Goal: Transaction & Acquisition: Purchase product/service

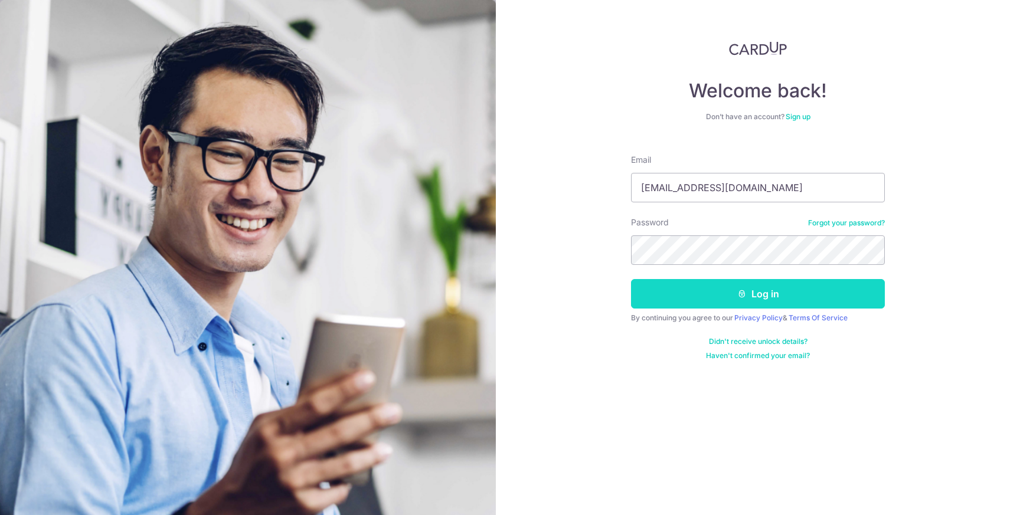
click at [691, 286] on button "Log in" at bounding box center [758, 294] width 254 height 30
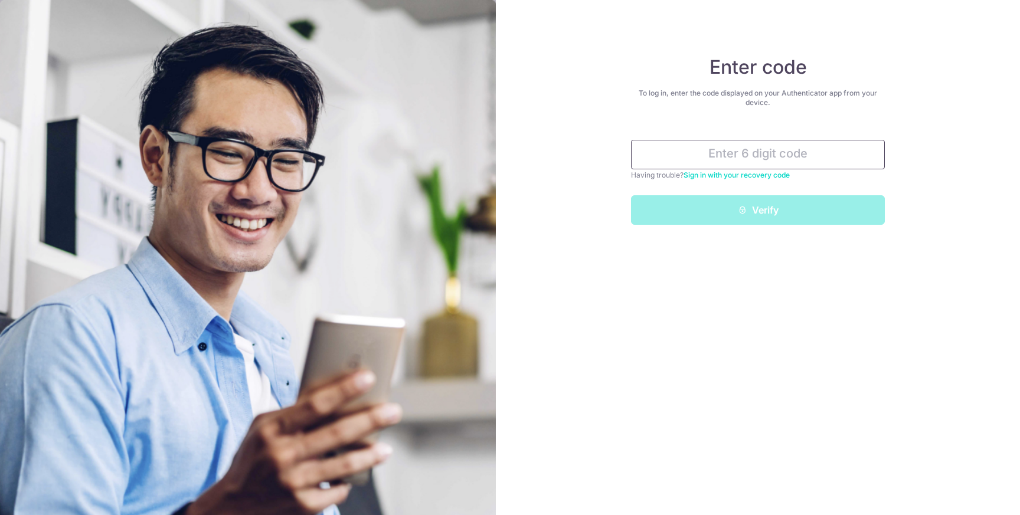
click at [746, 156] on input "text" at bounding box center [758, 155] width 254 height 30
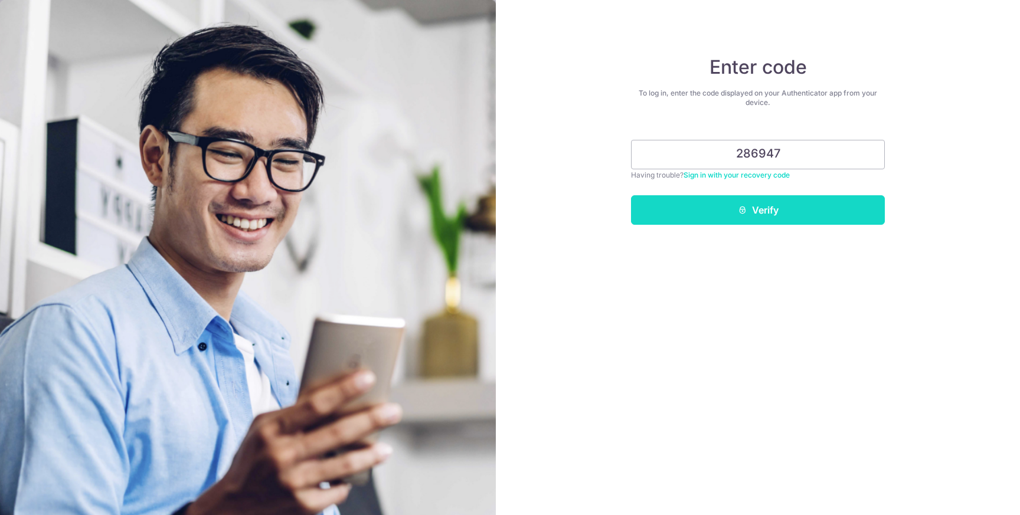
type input "286947"
click at [775, 210] on button "Verify" at bounding box center [758, 210] width 254 height 30
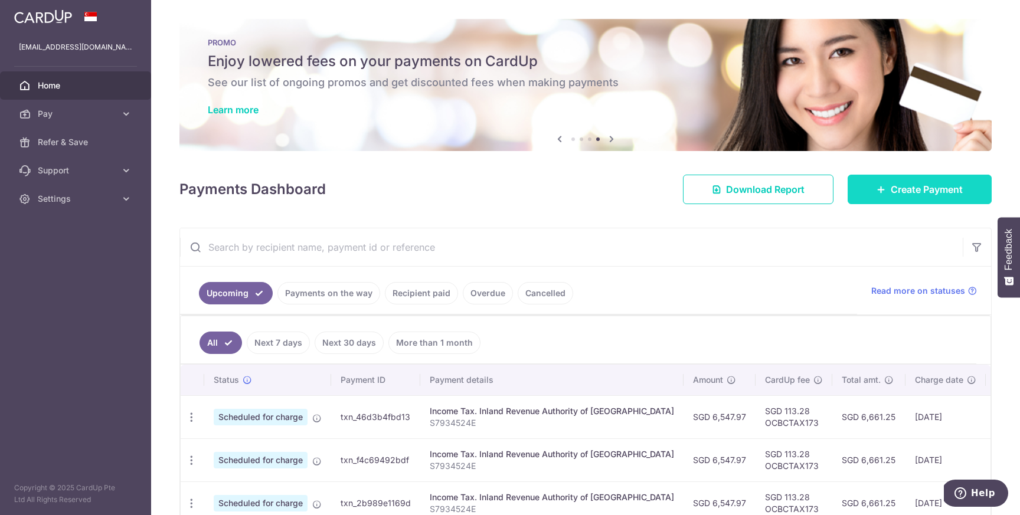
click at [892, 201] on link "Create Payment" at bounding box center [920, 190] width 144 height 30
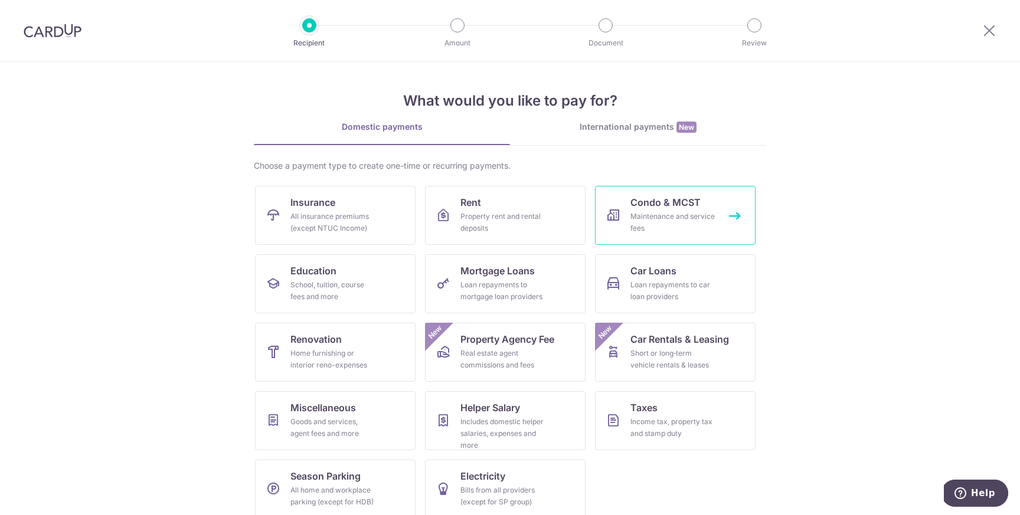
click at [662, 233] on div "Maintenance and service fees" at bounding box center [672, 223] width 85 height 24
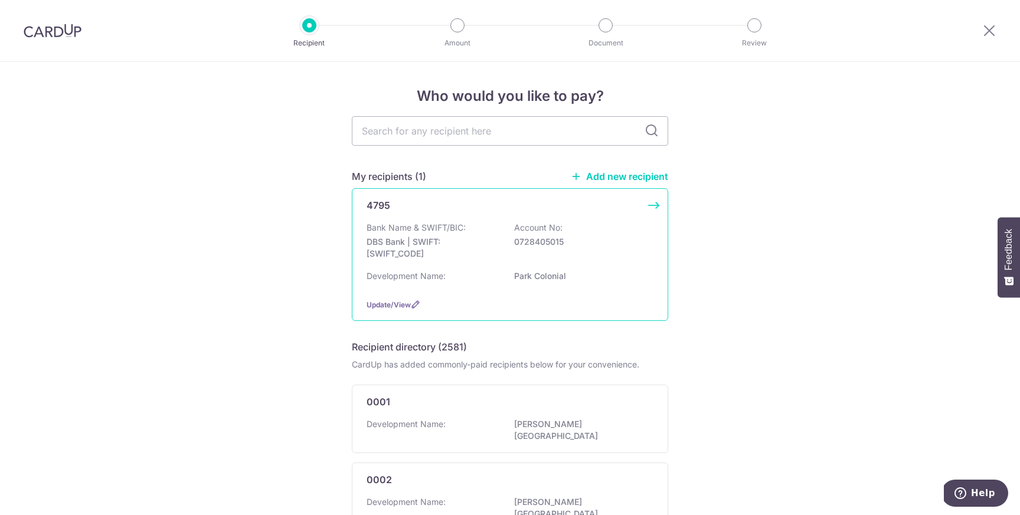
click at [608, 263] on div "Bank Name & SWIFT/BIC: DBS Bank | SWIFT: DBSSSGSGXXX Account No: 0728405015" at bounding box center [510, 244] width 287 height 44
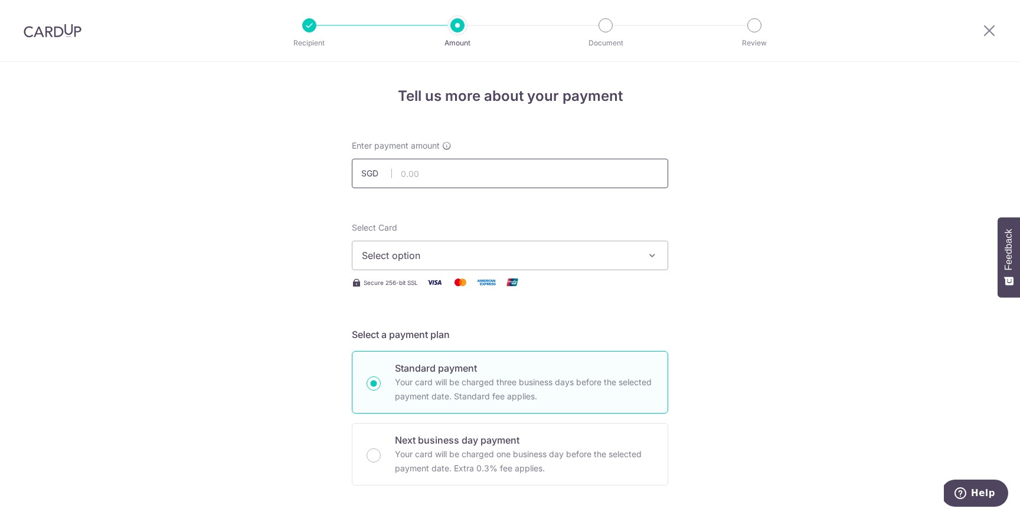
click at [446, 174] on input "text" at bounding box center [510, 174] width 316 height 30
type input "1,000.62"
click at [412, 264] on button "Select option" at bounding box center [510, 256] width 316 height 30
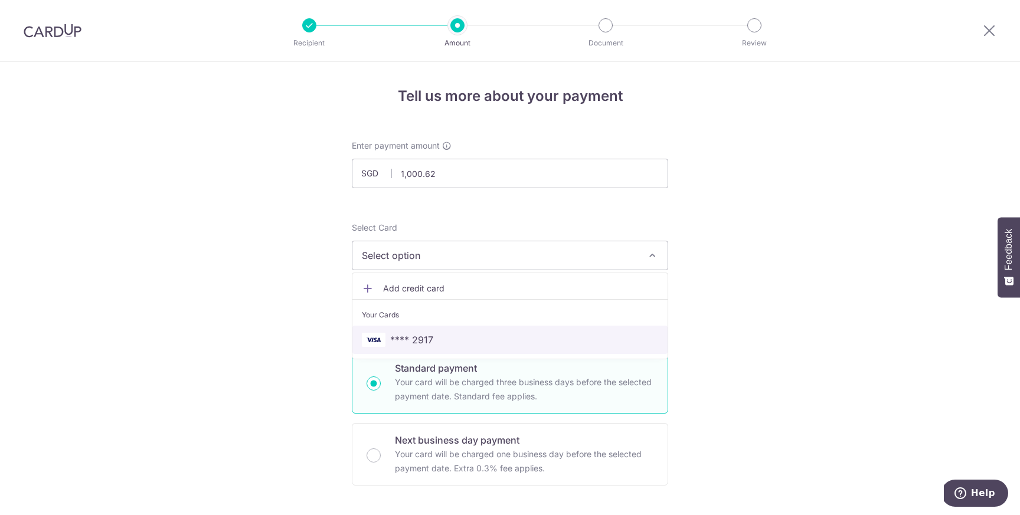
click at [409, 335] on span "**** 2917" at bounding box center [411, 340] width 43 height 14
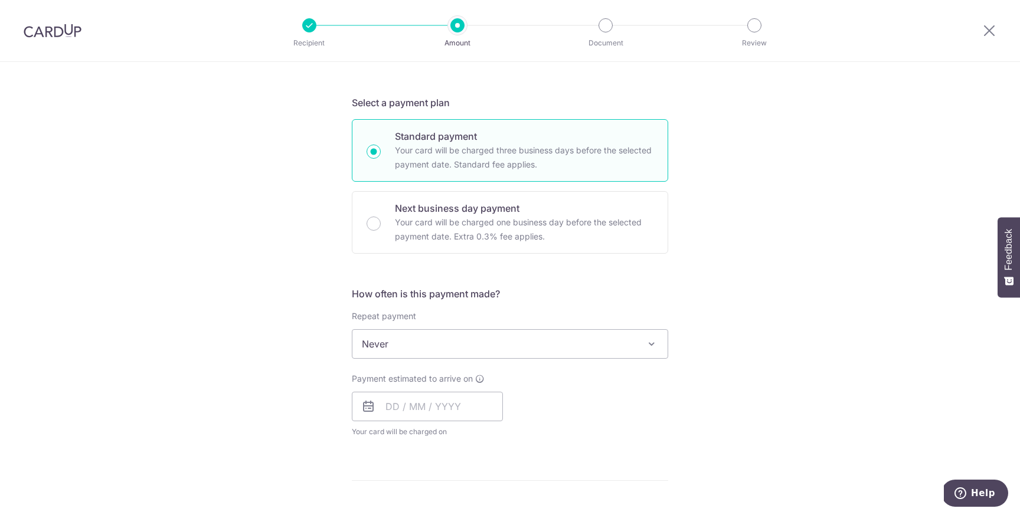
scroll to position [255, 0]
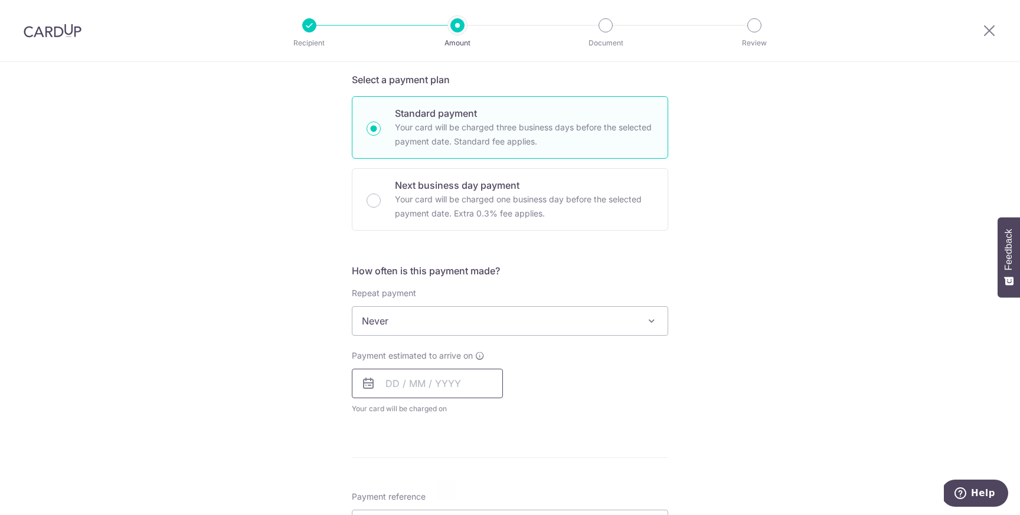
click at [465, 387] on input "text" at bounding box center [427, 384] width 151 height 30
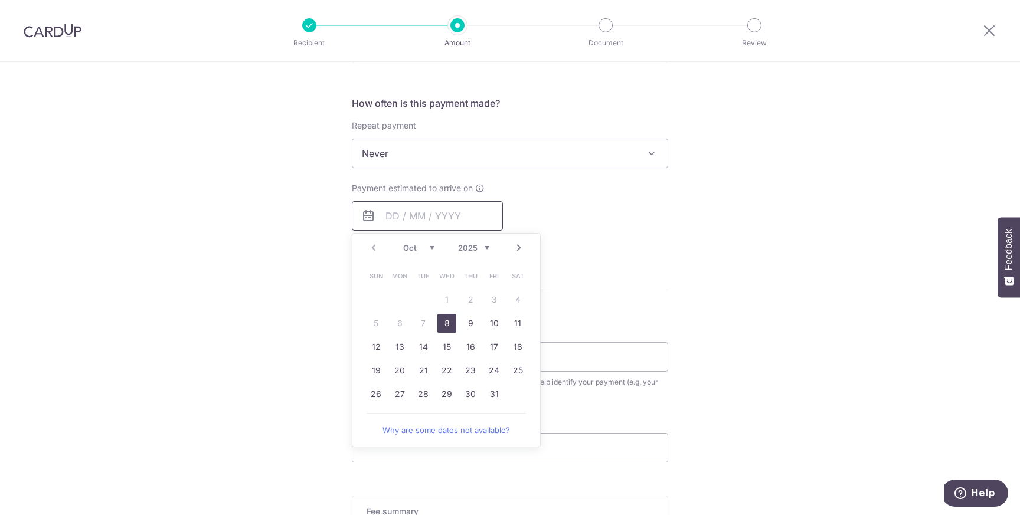
scroll to position [438, 0]
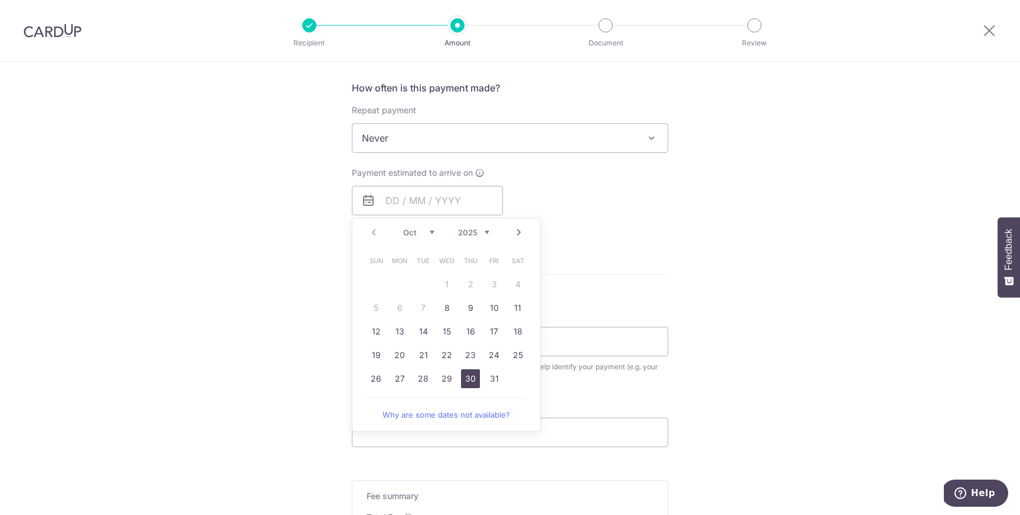
click at [467, 383] on link "30" at bounding box center [470, 379] width 19 height 19
type input "[DATE]"
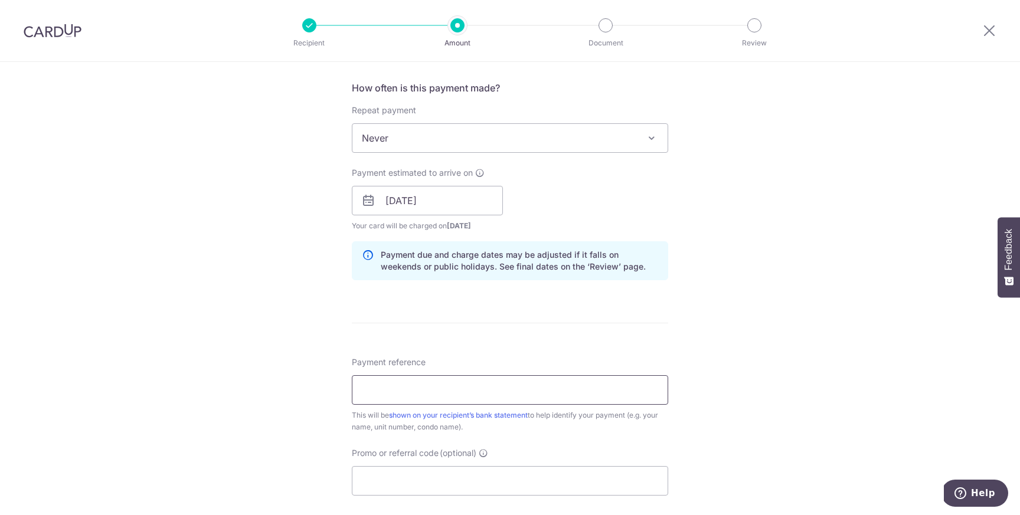
click at [449, 392] on input "Payment reference" at bounding box center [510, 390] width 316 height 30
click at [385, 489] on input "Promo or referral code (optional)" at bounding box center [510, 481] width 316 height 30
paste input "OCBC195"
type input "OCBC195"
click at [406, 394] on input "Payment reference" at bounding box center [510, 390] width 316 height 30
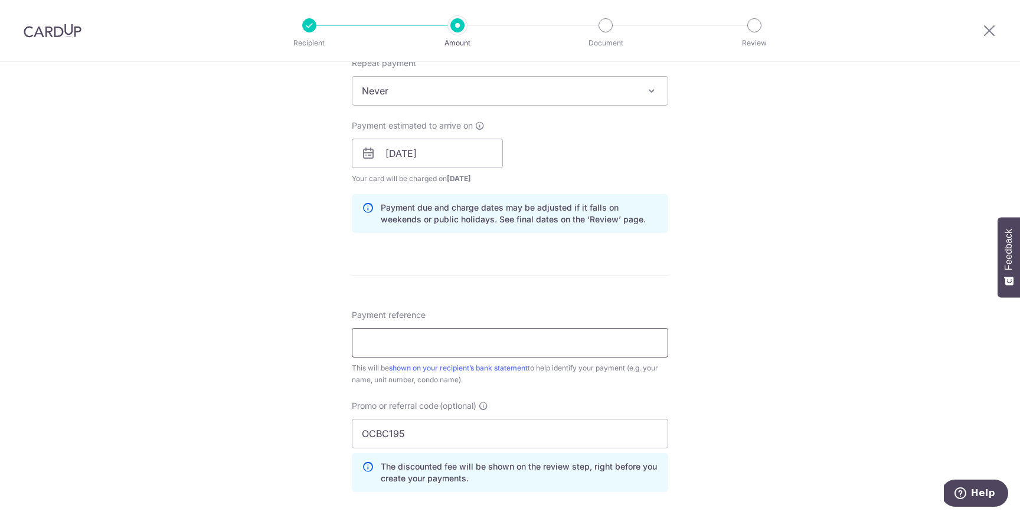
scroll to position [484, 0]
type input "INV2510396 BLK 4 UNIT 08-15"
click at [708, 347] on div "Tell us more about your payment Enter payment amount SGD 1,000.62 1000.62 Selec…" at bounding box center [510, 162] width 1020 height 1169
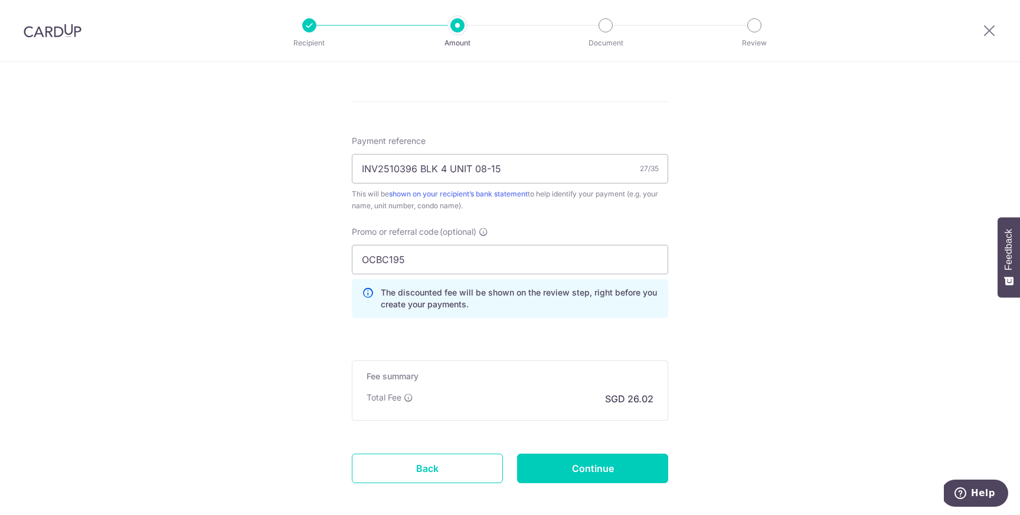
scroll to position [664, 0]
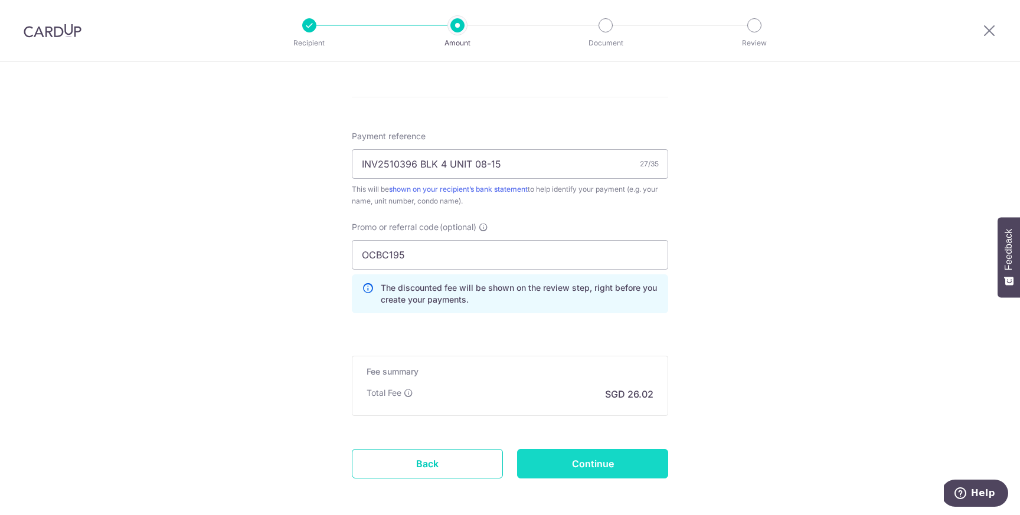
click at [616, 471] on input "Continue" at bounding box center [592, 464] width 151 height 30
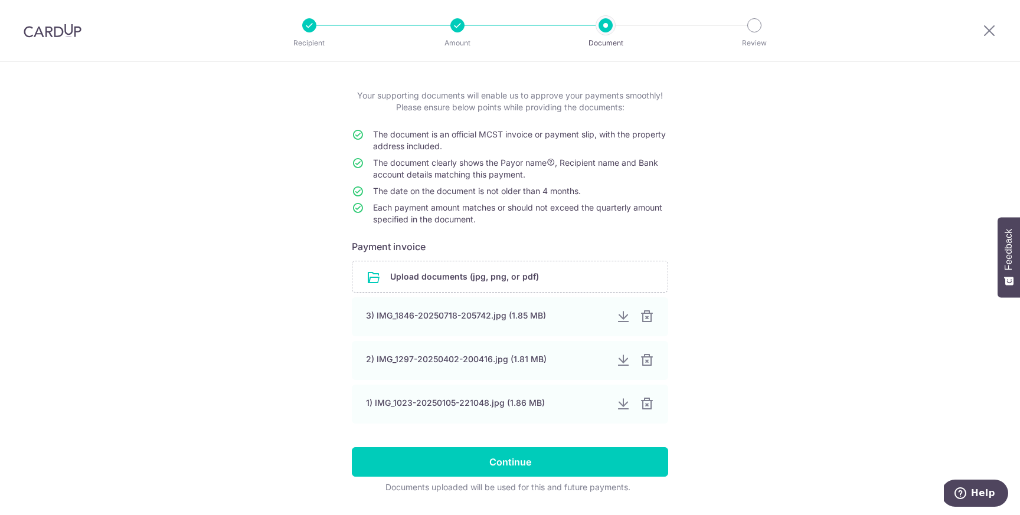
scroll to position [53, 0]
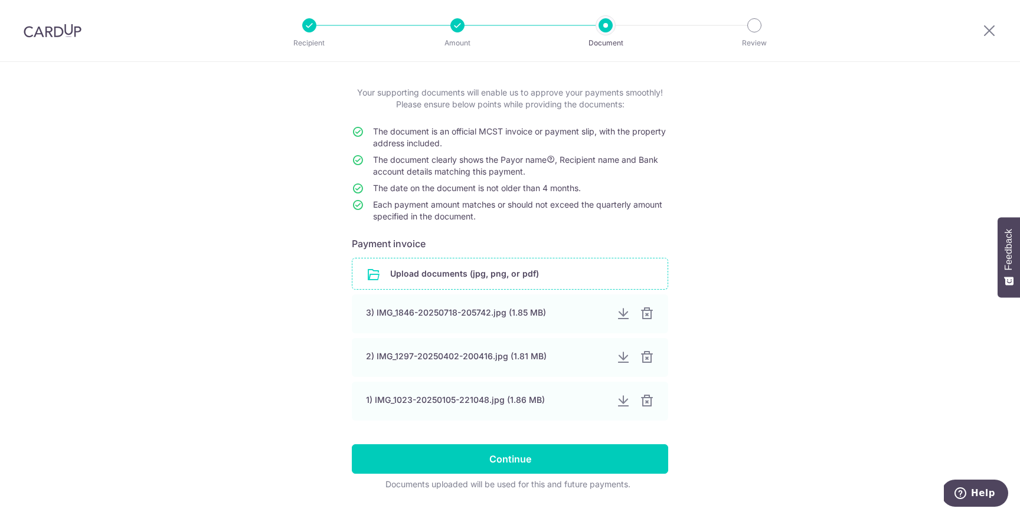
click at [504, 275] on input "file" at bounding box center [509, 274] width 315 height 31
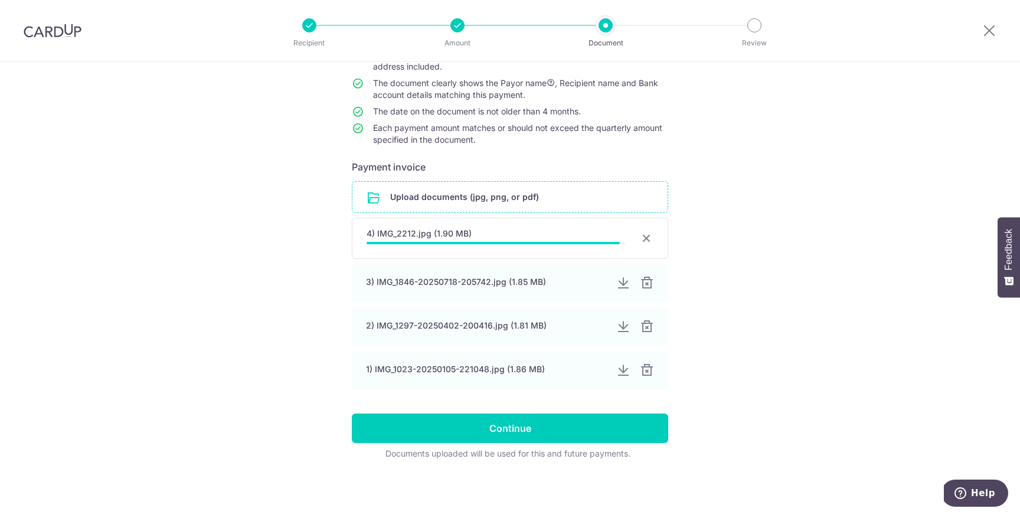
scroll to position [127, 0]
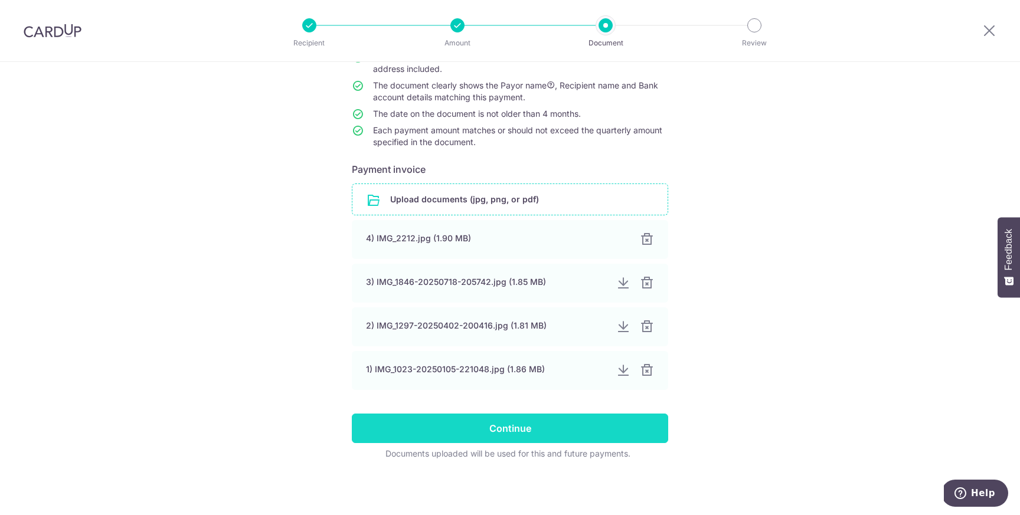
click at [486, 429] on input "Continue" at bounding box center [510, 429] width 316 height 30
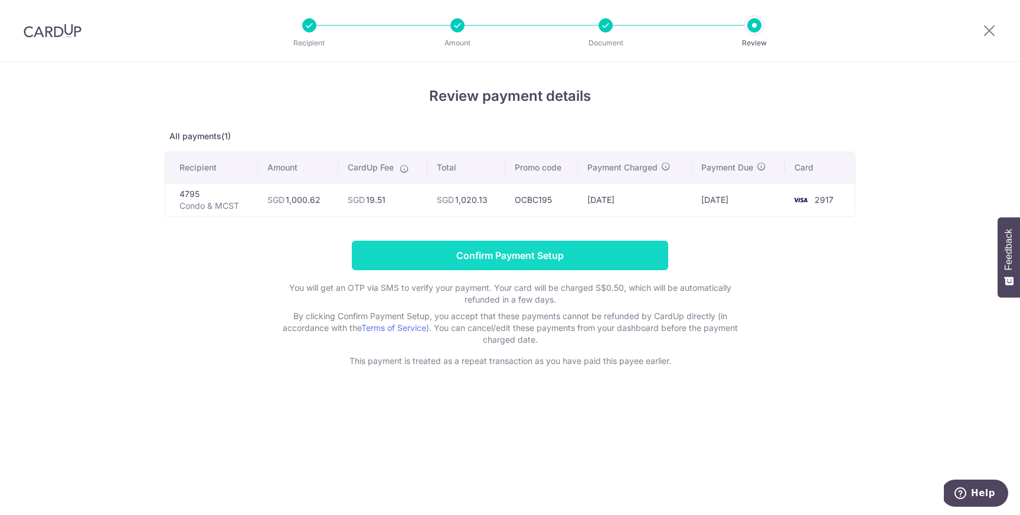
click at [578, 258] on input "Confirm Payment Setup" at bounding box center [510, 256] width 316 height 30
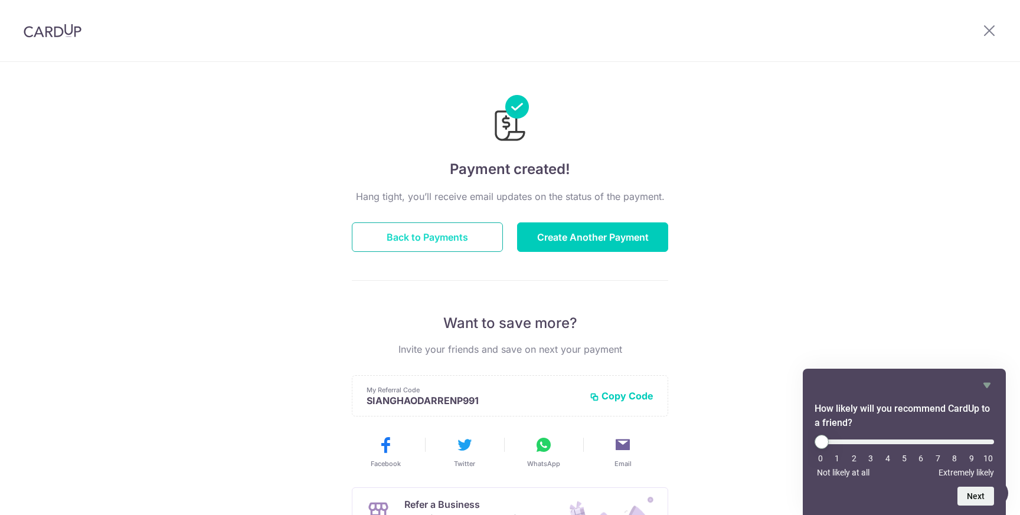
click at [469, 241] on button "Back to Payments" at bounding box center [427, 238] width 151 height 30
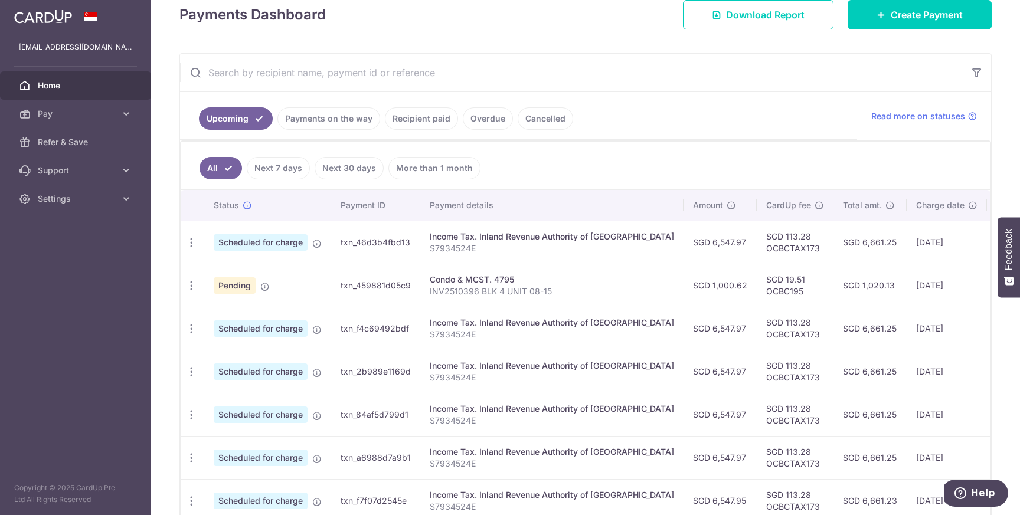
scroll to position [176, 0]
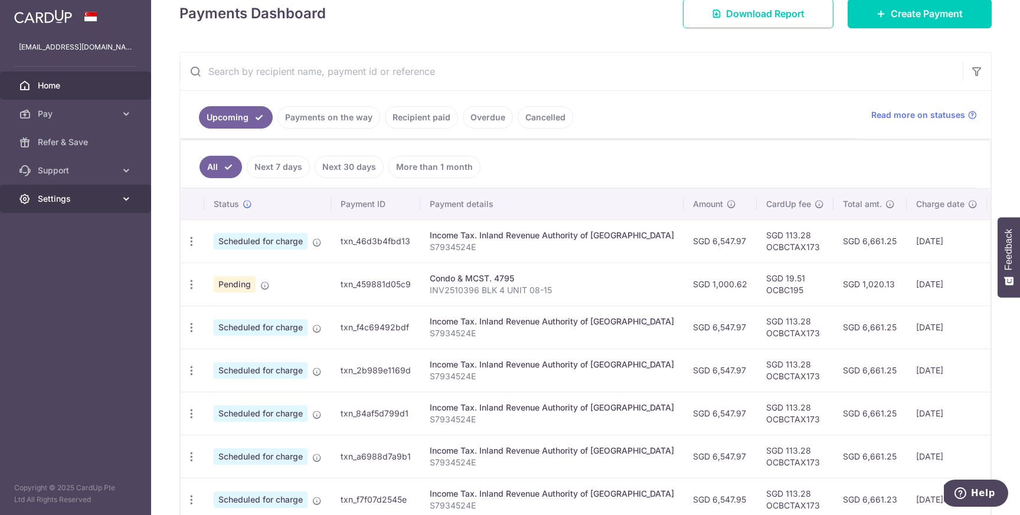
click at [71, 197] on span "Settings" at bounding box center [77, 199] width 78 height 12
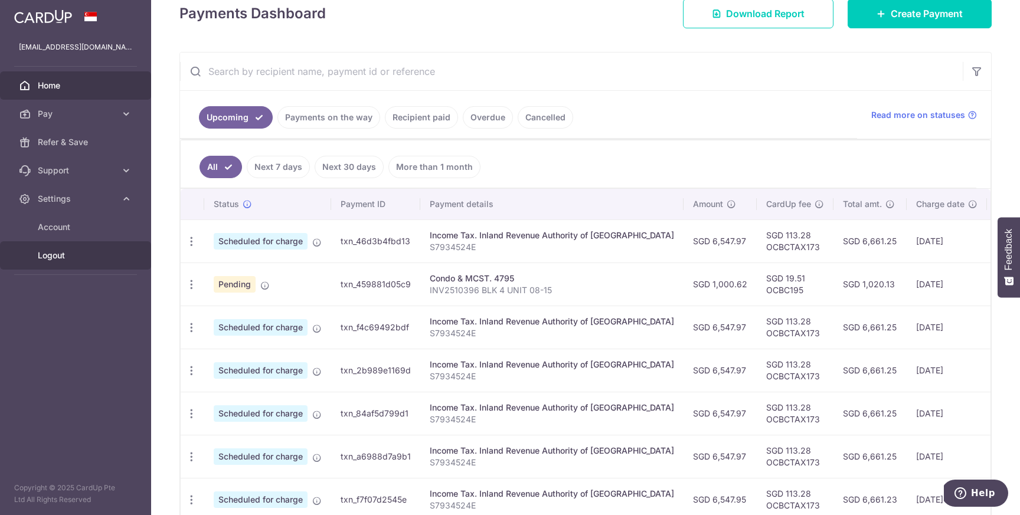
click at [58, 256] on span "Logout" at bounding box center [77, 256] width 78 height 12
